Goal: Transaction & Acquisition: Purchase product/service

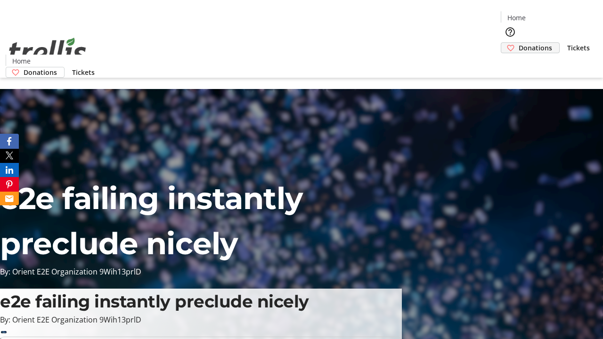
click at [519, 43] on span "Donations" at bounding box center [535, 48] width 33 height 10
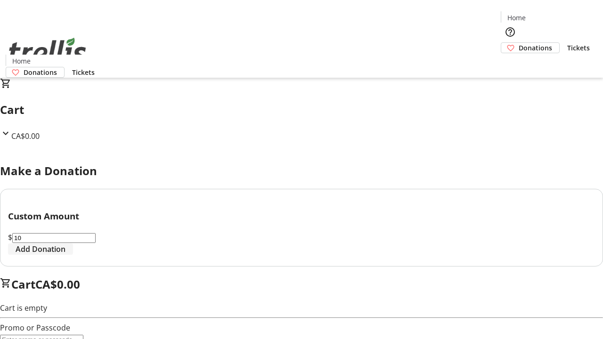
click at [65, 255] on span "Add Donation" at bounding box center [41, 249] width 50 height 11
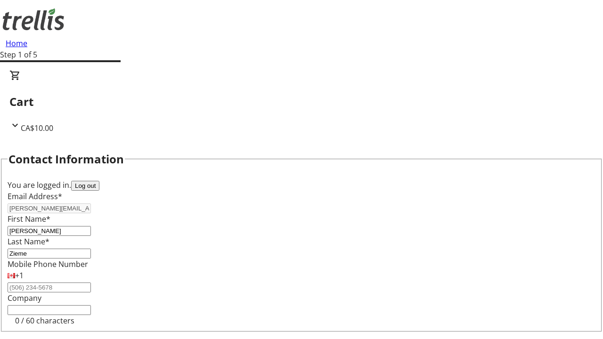
click at [99, 181] on button "Log out" at bounding box center [85, 186] width 28 height 10
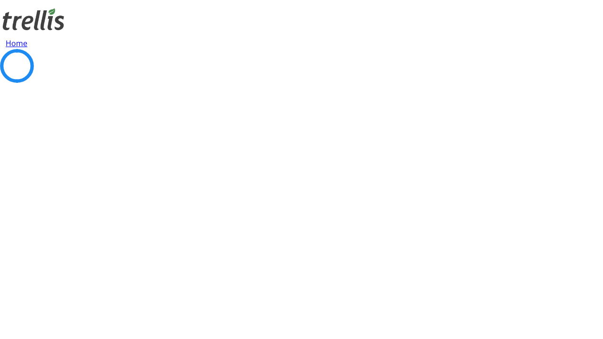
select select "CA"
